Goal: Book appointment/travel/reservation

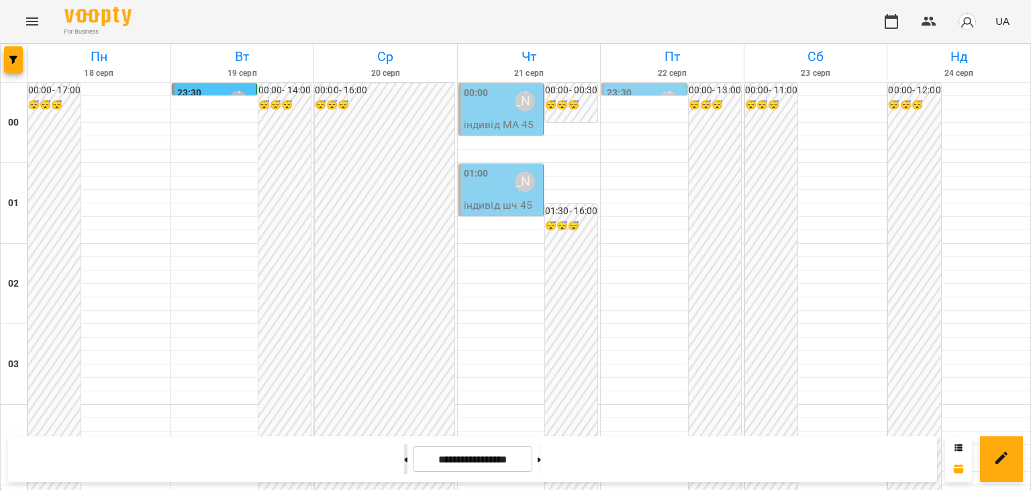
click at [404, 459] on button at bounding box center [405, 459] width 3 height 30
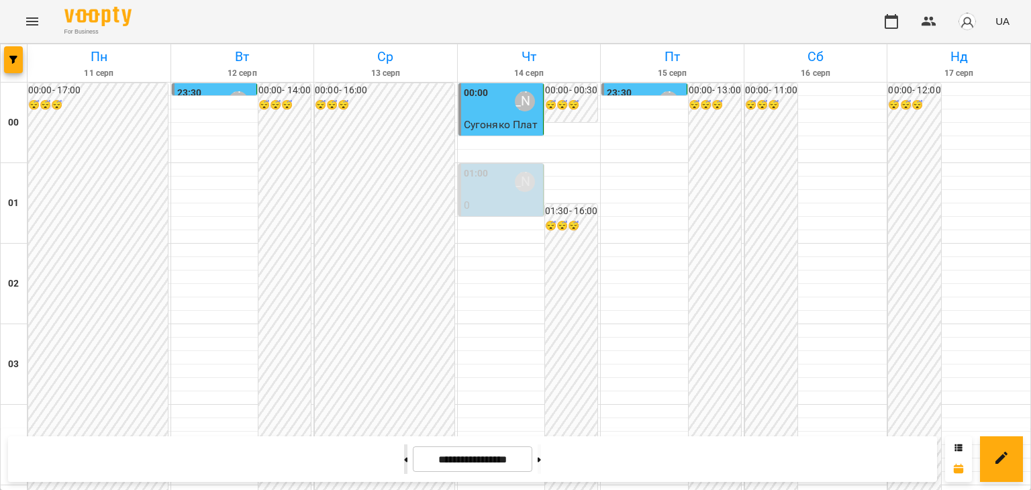
click at [404, 459] on button at bounding box center [405, 459] width 3 height 30
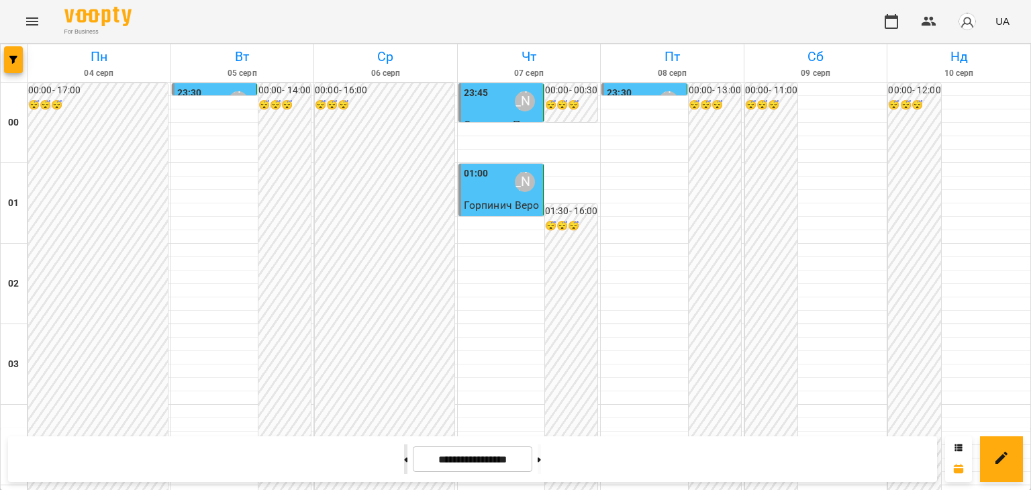
click at [405, 459] on icon at bounding box center [406, 459] width 3 height 5
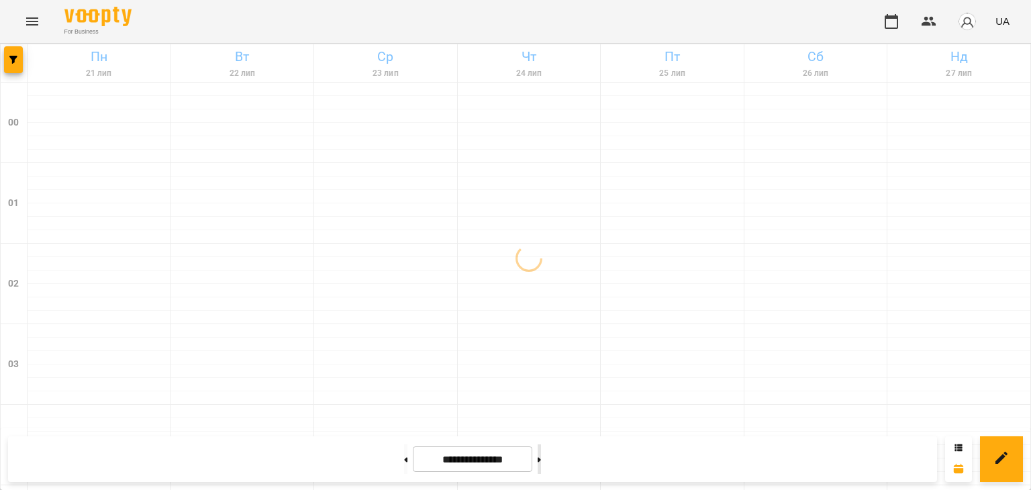
click at [541, 461] on icon at bounding box center [539, 459] width 3 height 5
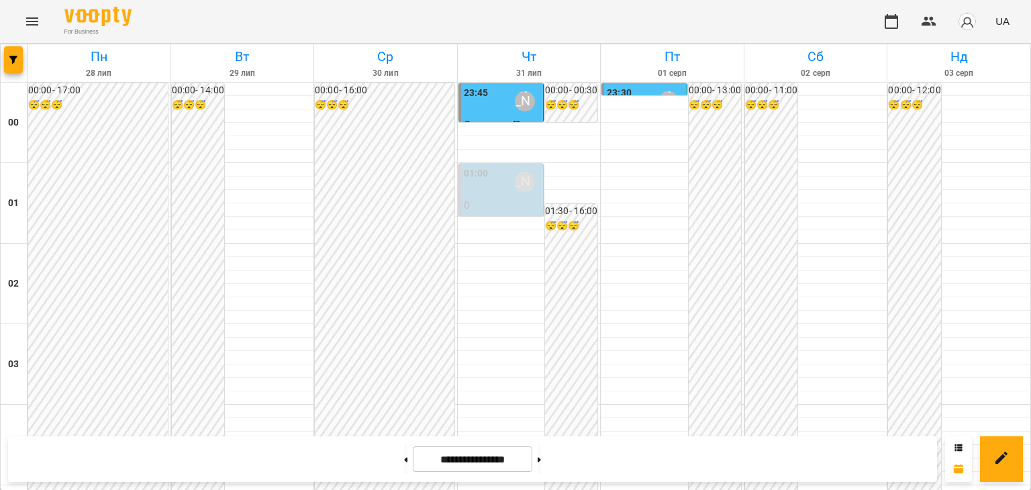
scroll to position [1519, 0]
click at [541, 461] on icon at bounding box center [539, 459] width 3 height 5
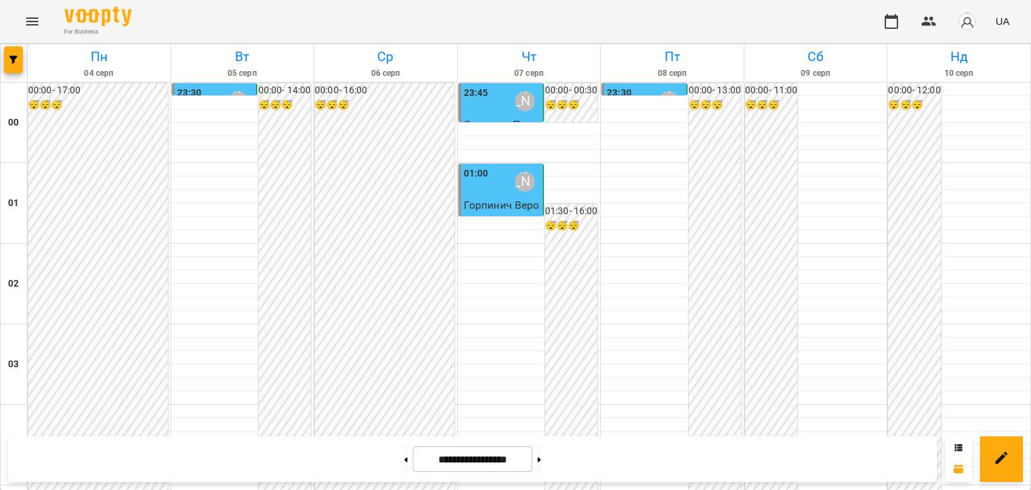
scroll to position [1587, 0]
click at [541, 460] on button at bounding box center [539, 459] width 3 height 30
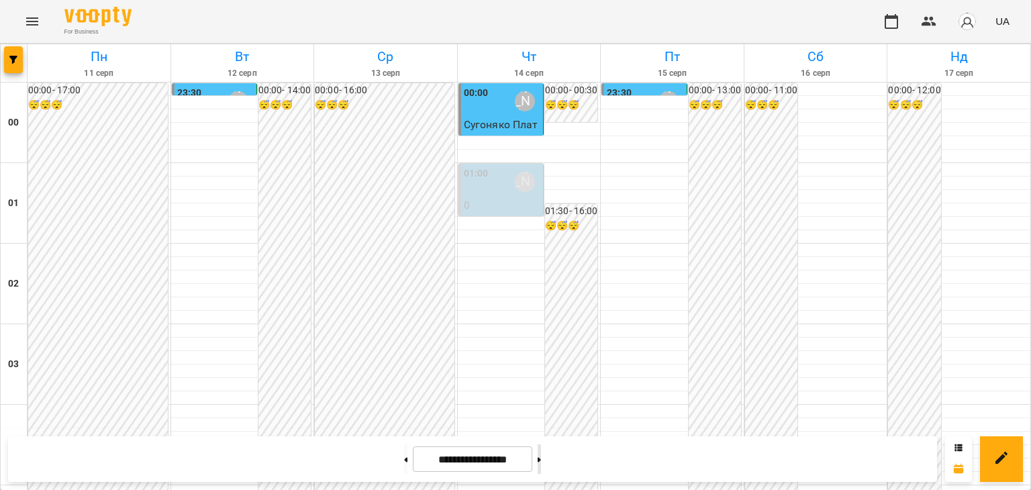
click at [541, 457] on icon at bounding box center [539, 459] width 3 height 5
type input "**********"
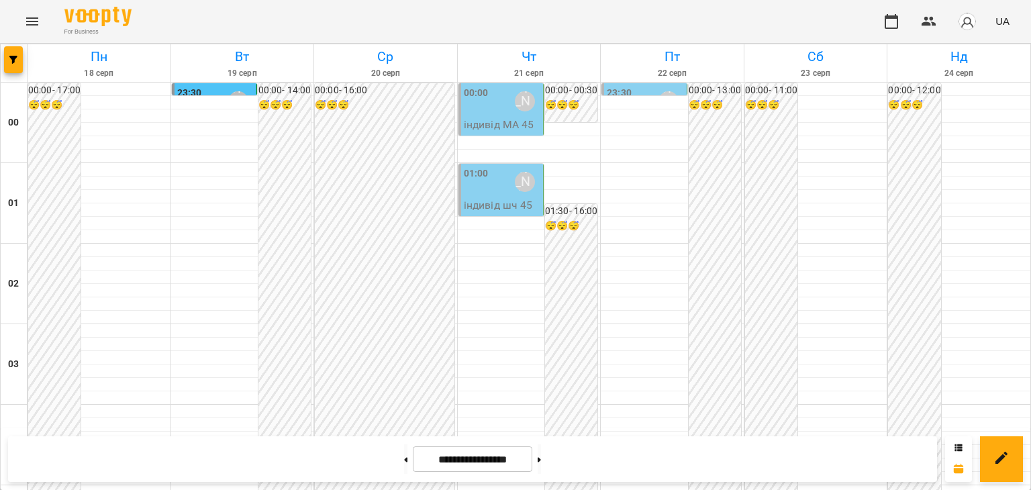
scroll to position [1007, 0]
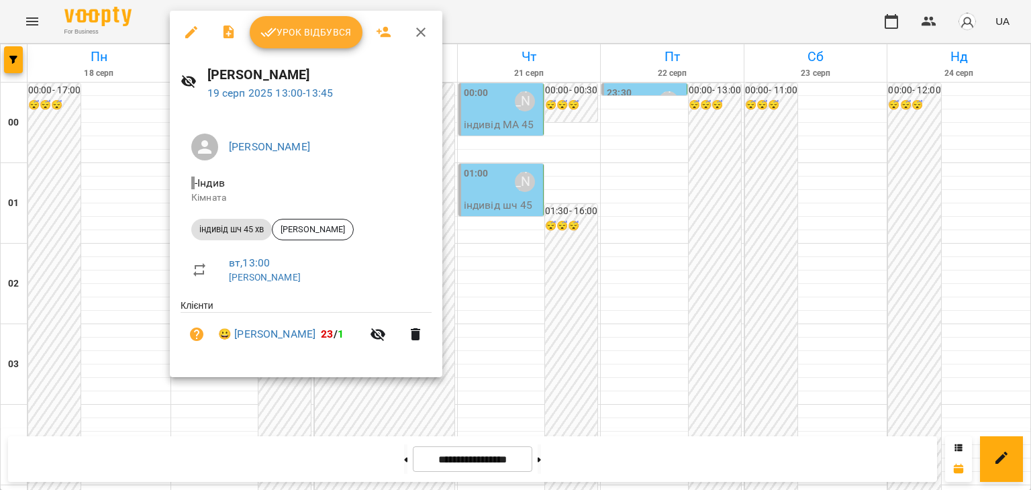
click at [500, 158] on div at bounding box center [515, 245] width 1031 height 490
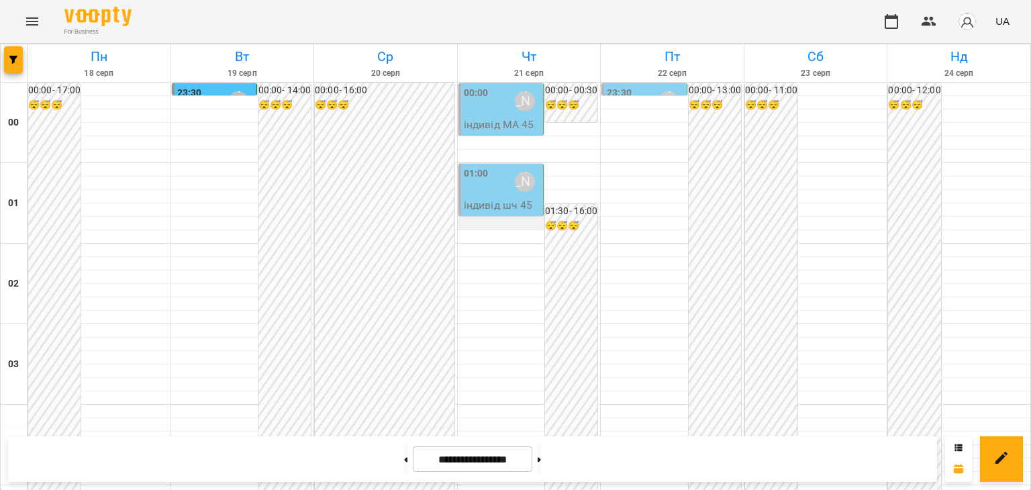
scroll to position [848, 0]
